Goal: Find specific page/section: Find specific page/section

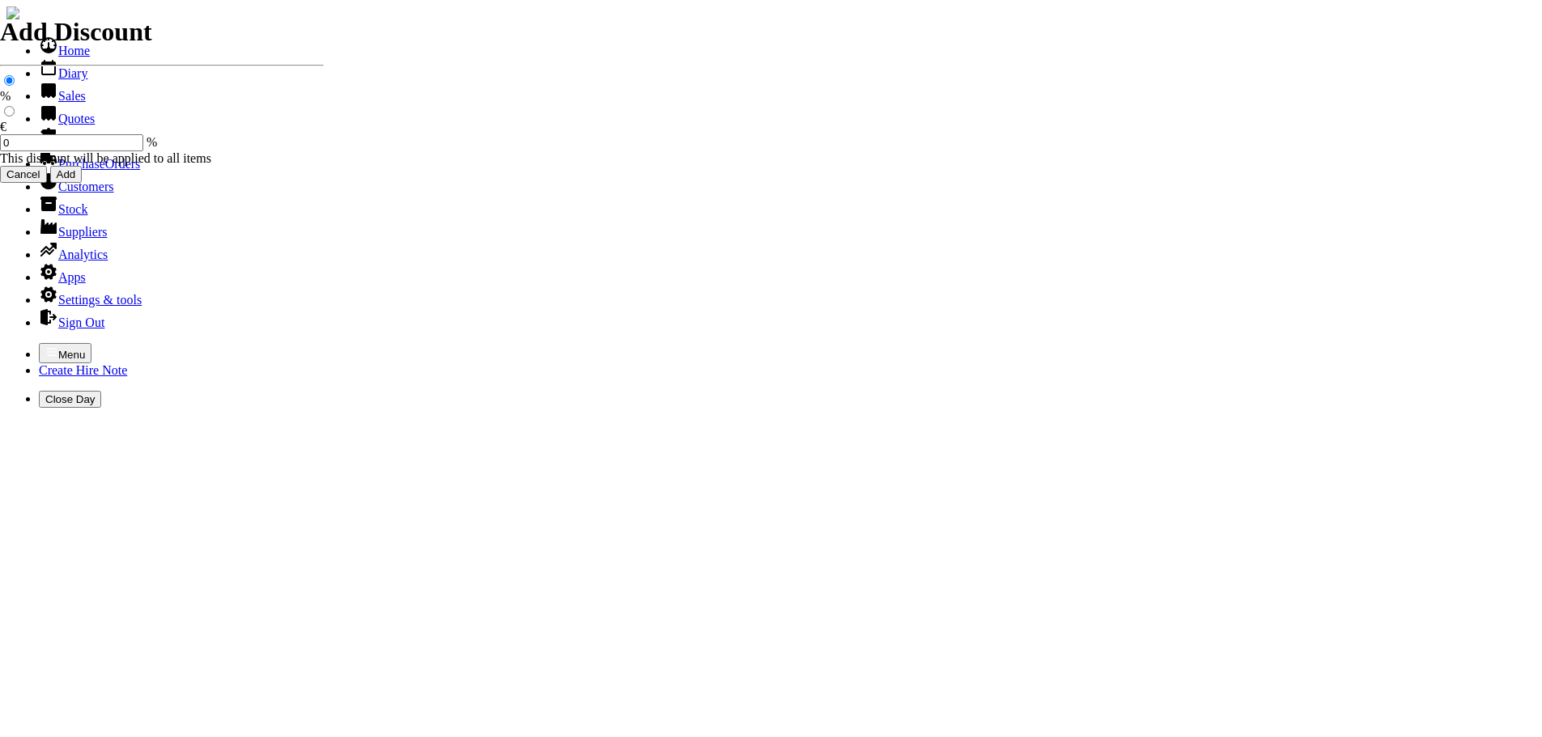
select select "HO"
click at [45, 346] on icon "button" at bounding box center [51, 352] width 13 height 13
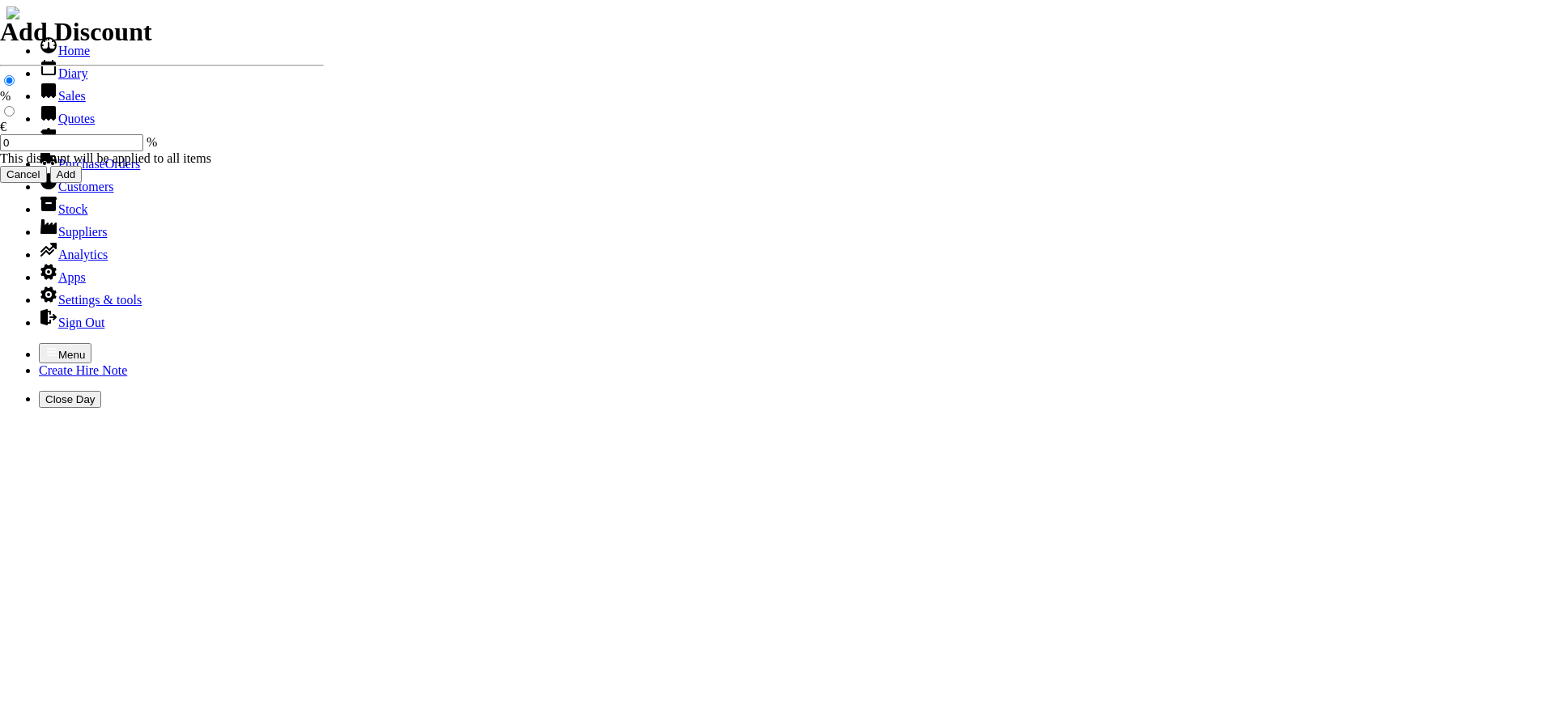
click at [55, 103] on link "Sales" at bounding box center [62, 96] width 47 height 14
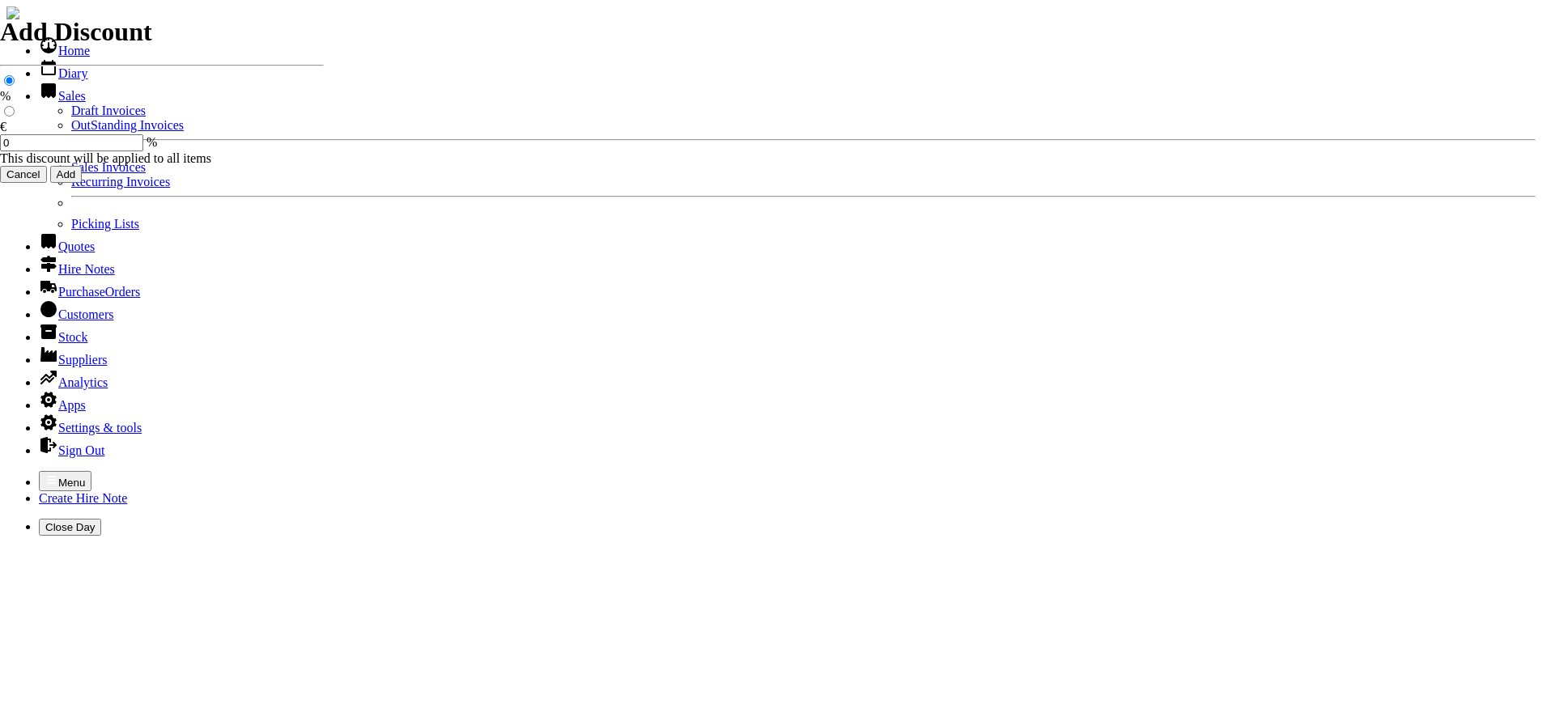
click at [71, 132] on link "OutStanding Invoices" at bounding box center [127, 125] width 113 height 14
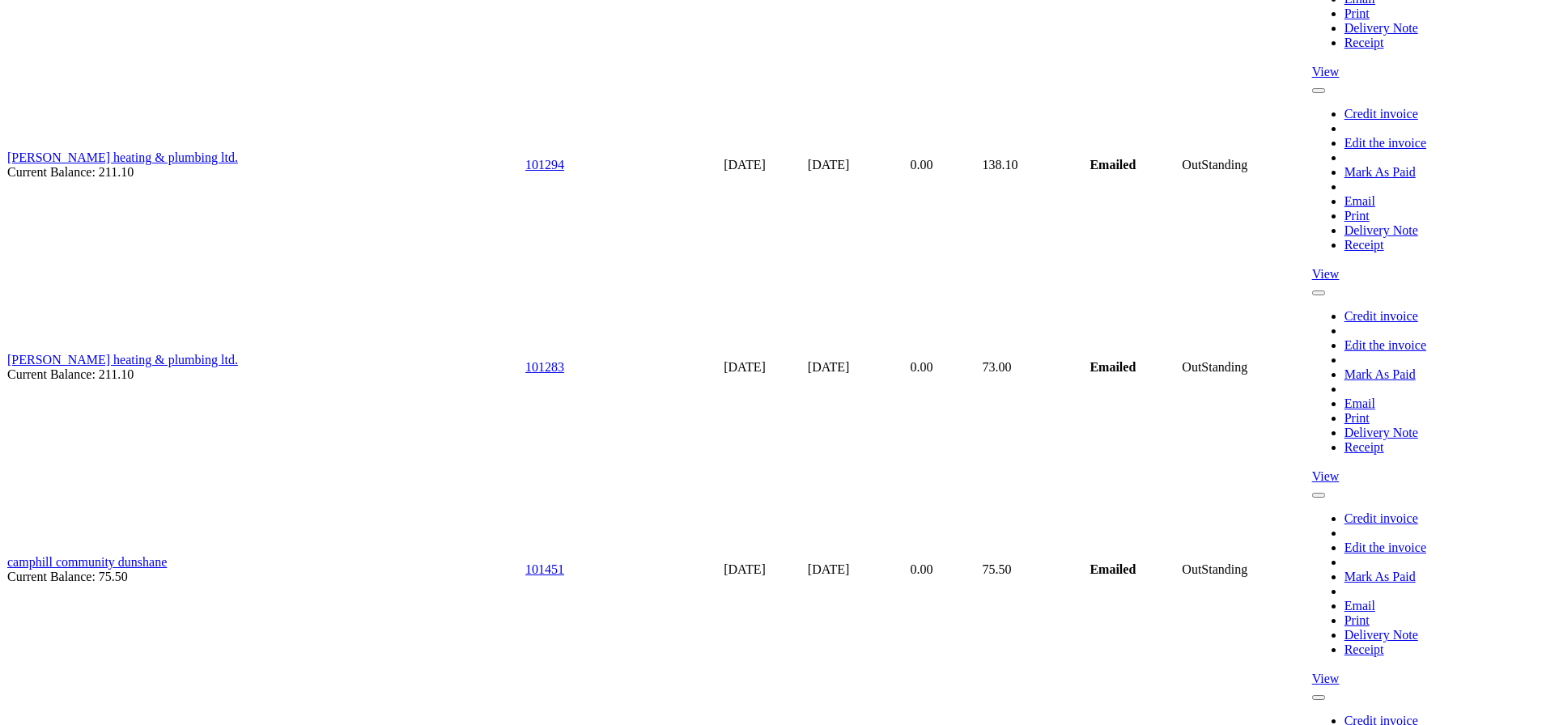
scroll to position [6232, 0]
